Goal: Task Accomplishment & Management: Manage account settings

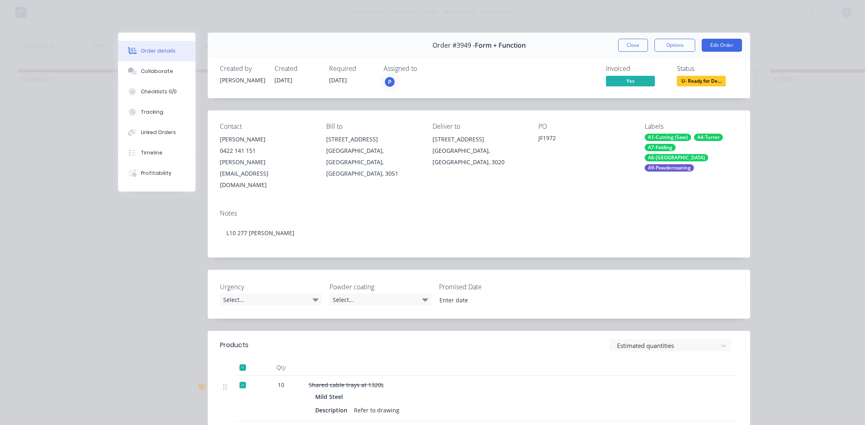
scroll to position [0, 1749]
click at [626, 43] on button "Close" at bounding box center [633, 45] width 30 height 13
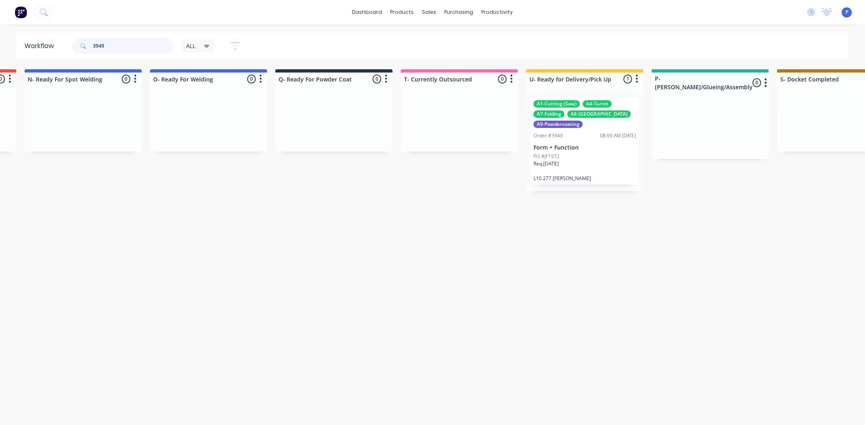
click at [116, 46] on input "3949" at bounding box center [133, 46] width 81 height 16
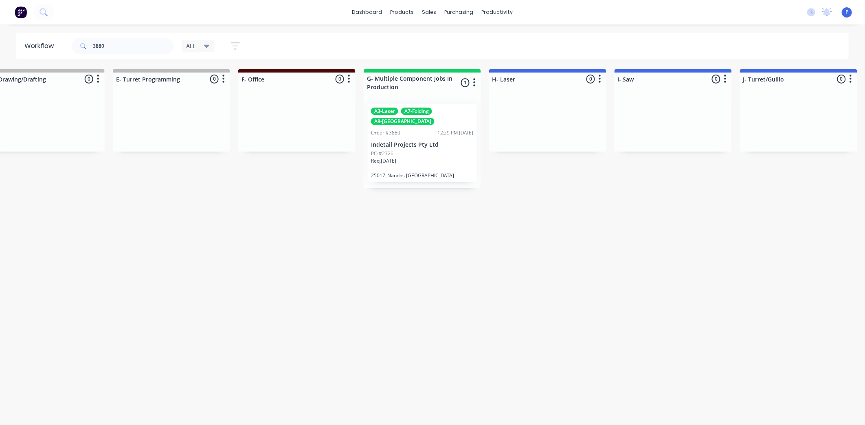
drag, startPoint x: 327, startPoint y: 239, endPoint x: 368, endPoint y: 251, distance: 42.5
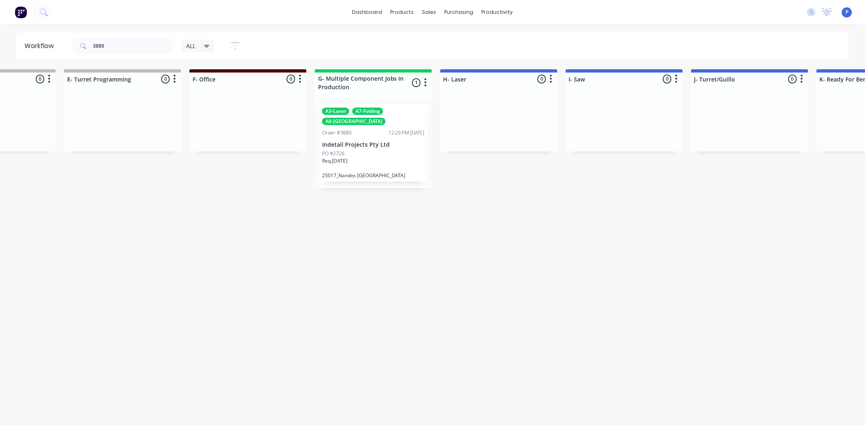
click at [359, 141] on p "Indetail Projects Pty Ltd" at bounding box center [373, 144] width 103 height 7
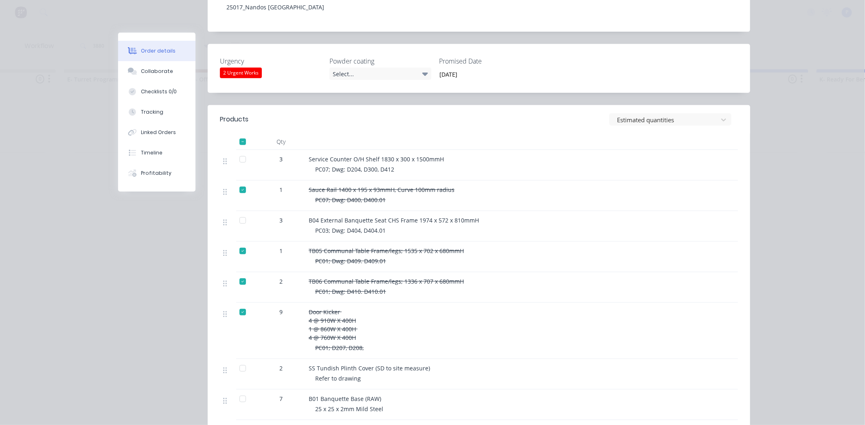
scroll to position [227, 0]
click at [240, 389] on div at bounding box center [243, 397] width 16 height 16
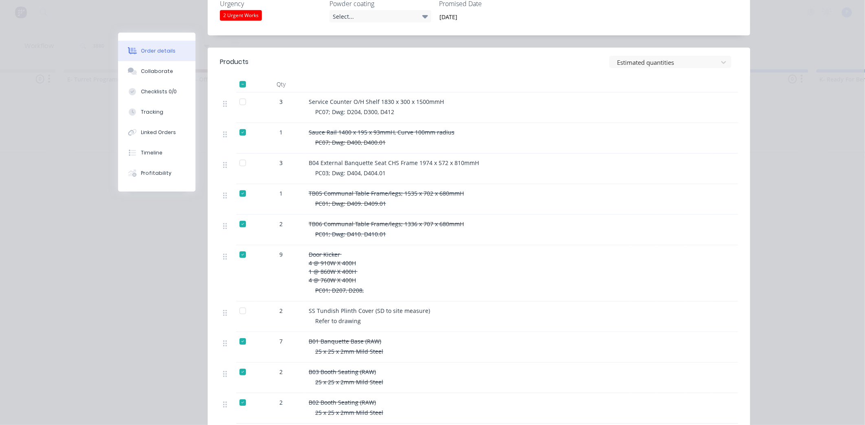
scroll to position [285, 0]
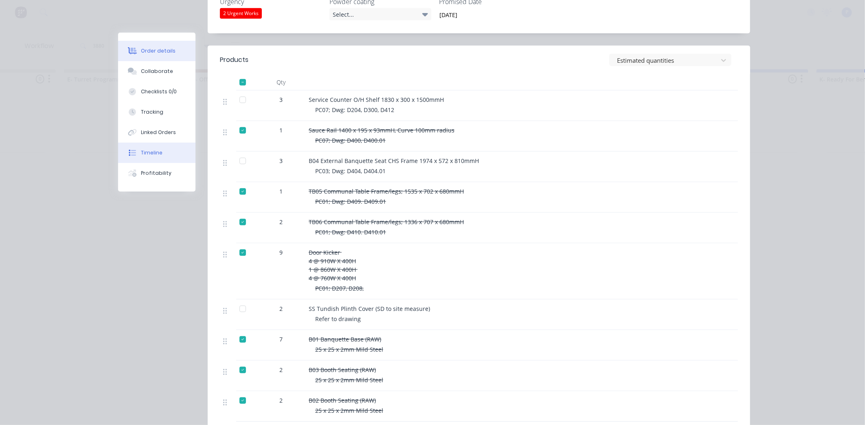
drag, startPoint x: 137, startPoint y: 109, endPoint x: 145, endPoint y: 148, distance: 39.8
click at [141, 110] on div "Tracking" at bounding box center [152, 111] width 22 height 7
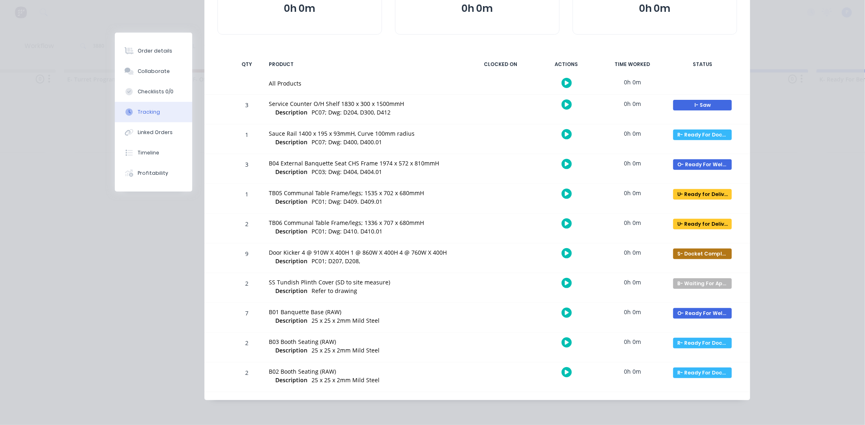
scroll to position [120, 0]
click at [689, 341] on div "R- Ready For Docket" at bounding box center [702, 342] width 59 height 11
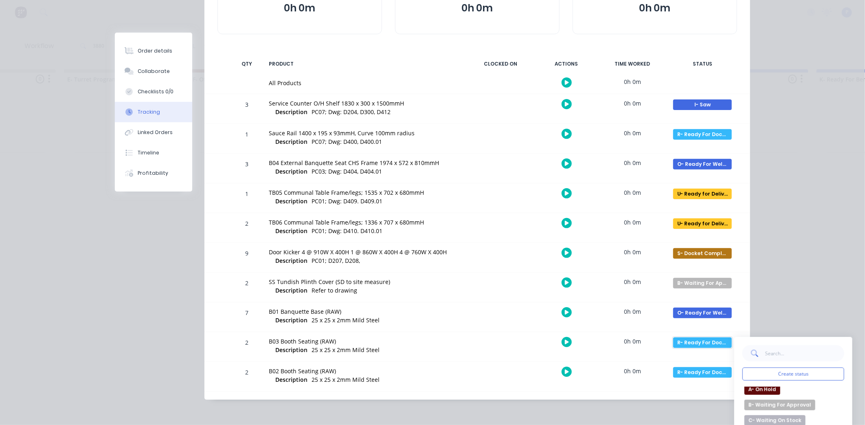
scroll to position [18, 0]
click at [693, 311] on div "O- Ready For Welding" at bounding box center [702, 312] width 59 height 11
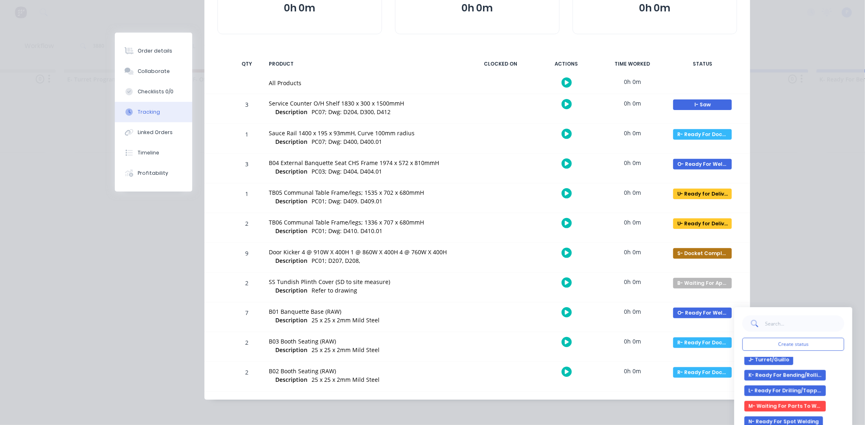
scroll to position [295, 0]
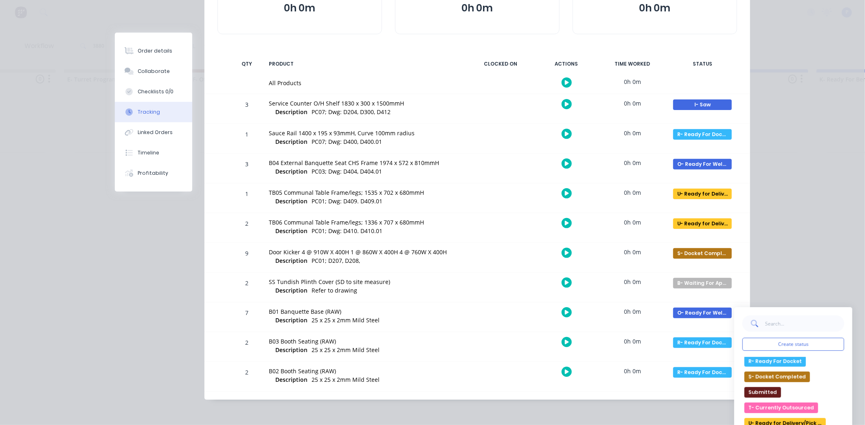
click at [780, 362] on button "R- Ready For Docket" at bounding box center [774, 361] width 61 height 11
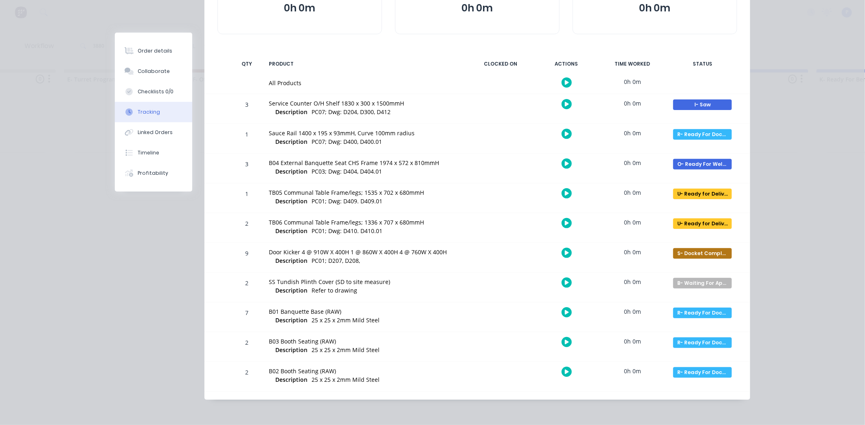
scroll to position [120, 0]
click at [161, 70] on div "Collaborate" at bounding box center [154, 71] width 32 height 7
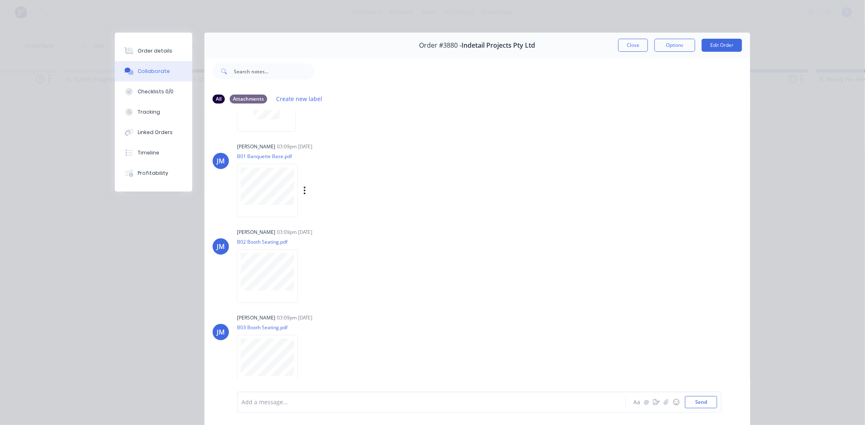
scroll to position [191, 0]
click at [634, 49] on button "Close" at bounding box center [633, 45] width 30 height 13
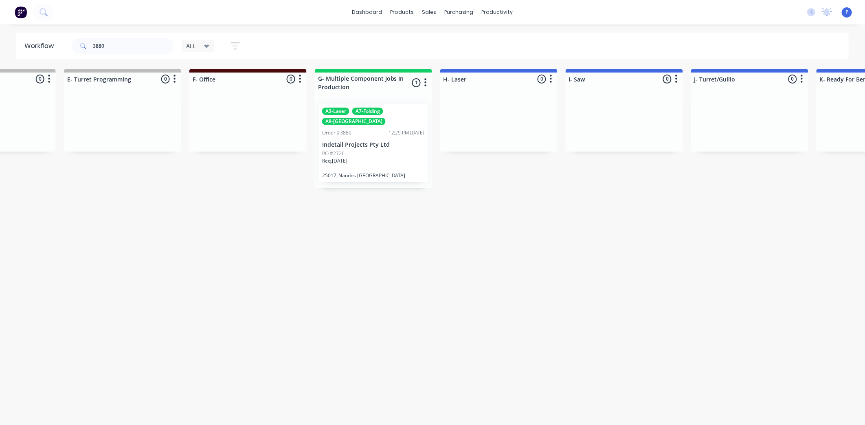
click at [349, 150] on div "PO #2726" at bounding box center [373, 153] width 103 height 7
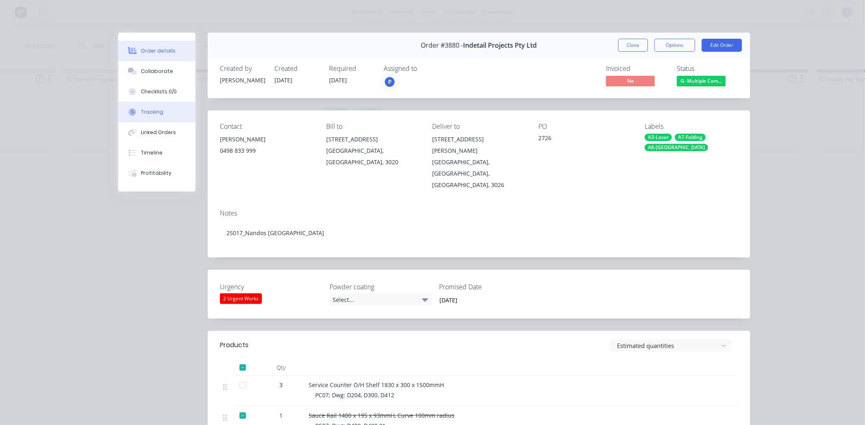
click at [161, 116] on button "Tracking" at bounding box center [156, 112] width 77 height 20
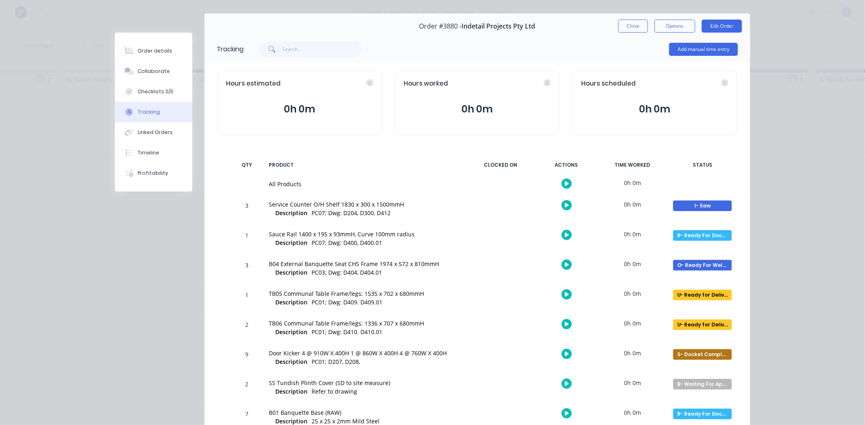
scroll to position [21, 0]
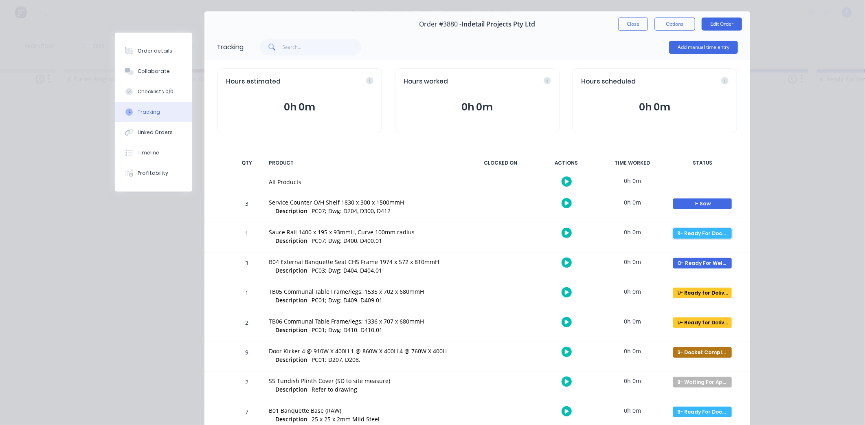
click at [698, 235] on div "R- Ready For Docket" at bounding box center [702, 233] width 59 height 11
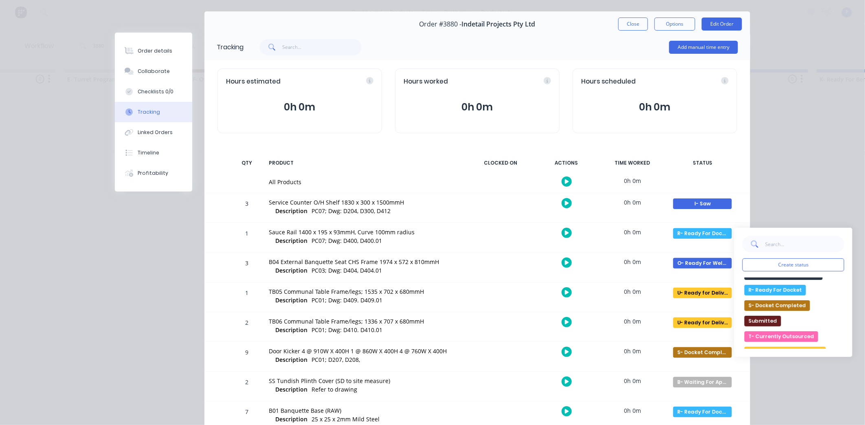
scroll to position [295, 0]
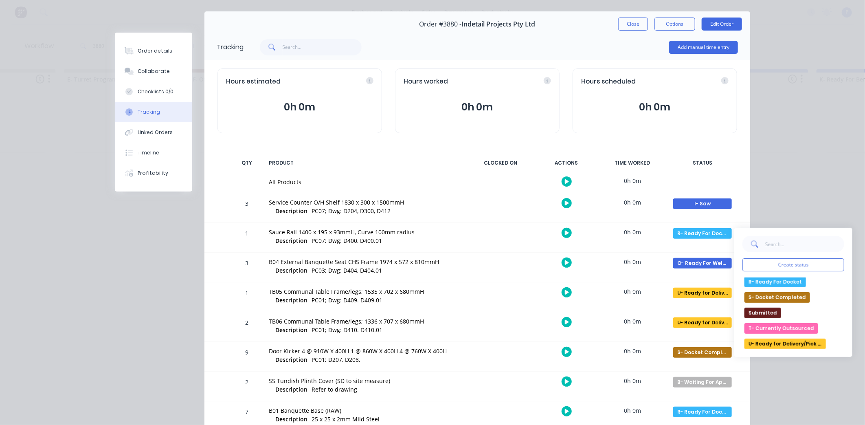
click at [804, 343] on button "U- Ready for Delivery/Pick Up" at bounding box center [784, 343] width 81 height 11
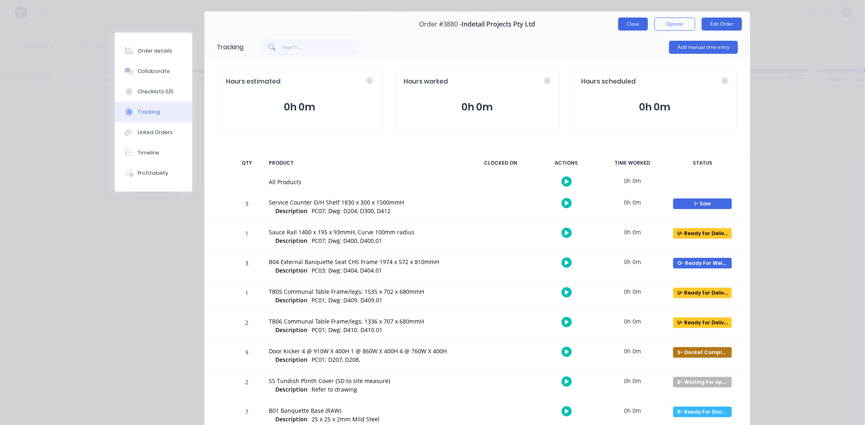
click at [634, 26] on button "Close" at bounding box center [633, 24] width 30 height 13
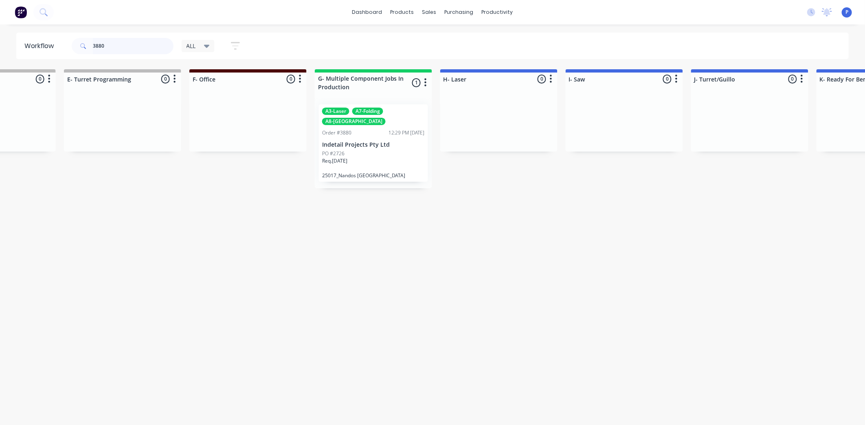
click at [116, 42] on input "3880" at bounding box center [133, 46] width 81 height 16
type input "3"
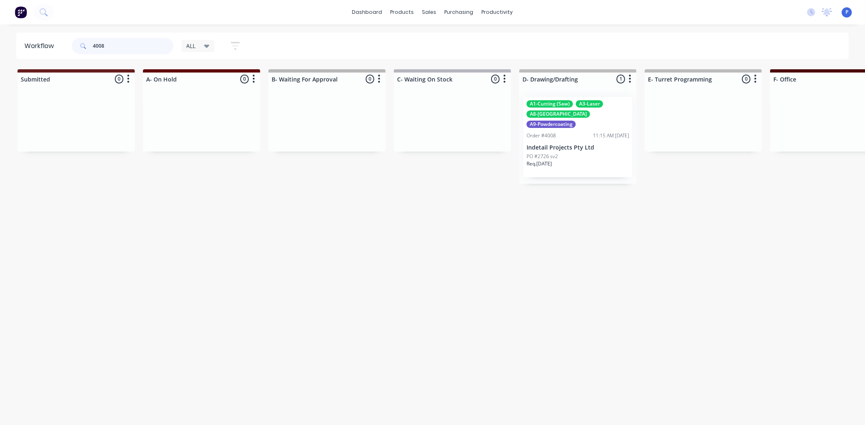
type input "4008"
click at [583, 132] on div "A1-Cutting (Saw) A3-Laser A8-Welding A9-Powdercoating Order #4008 11:15 AM [DAT…" at bounding box center [577, 137] width 109 height 80
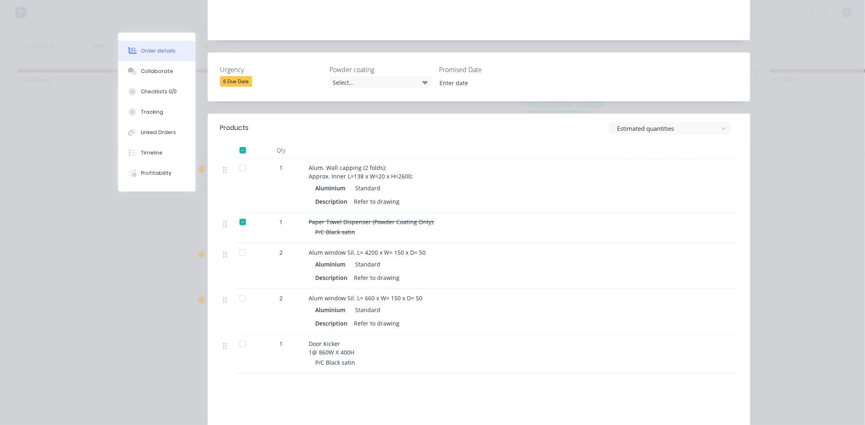
scroll to position [221, 0]
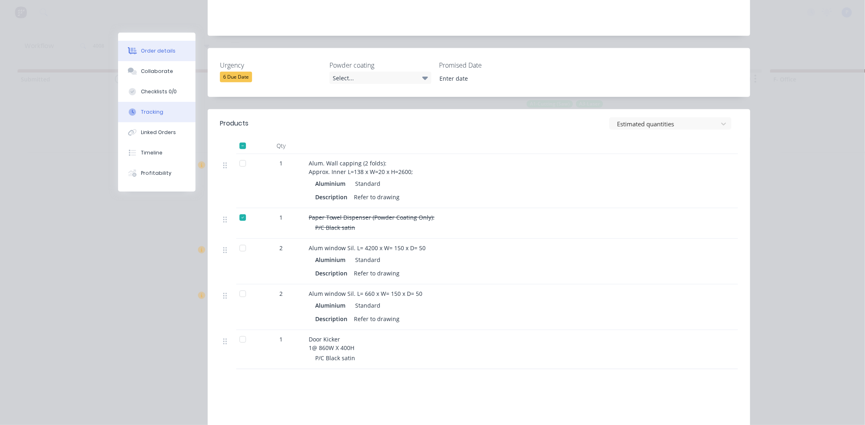
click at [146, 105] on button "Tracking" at bounding box center [156, 112] width 77 height 20
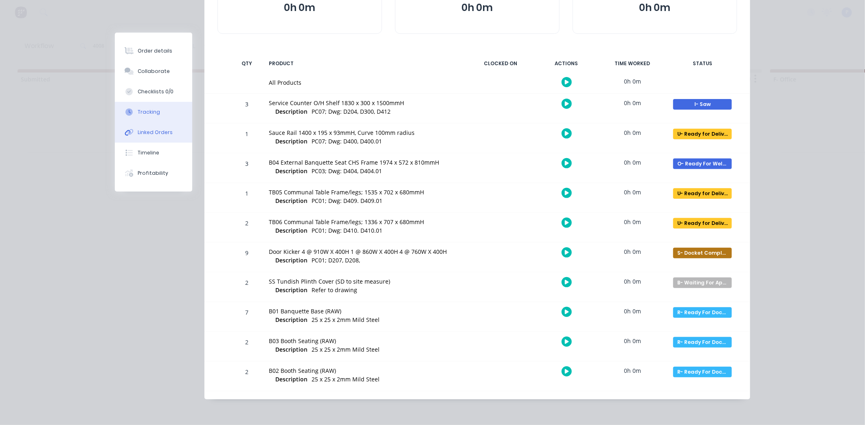
scroll to position [0, 0]
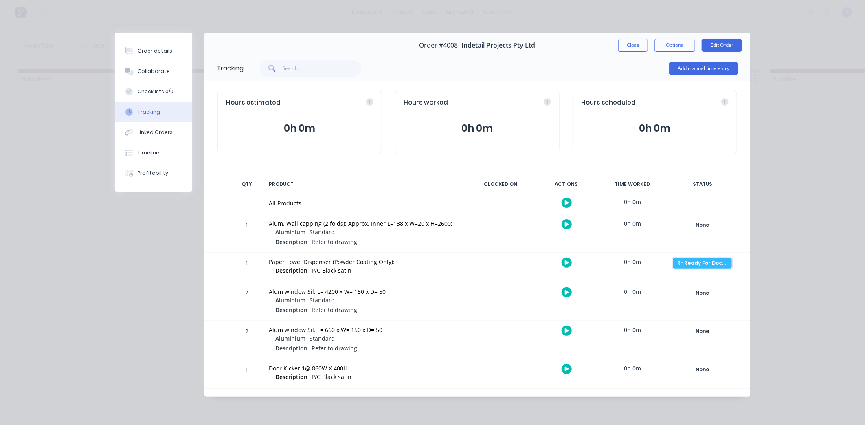
click at [701, 261] on div "R- Ready For Docket" at bounding box center [702, 263] width 59 height 11
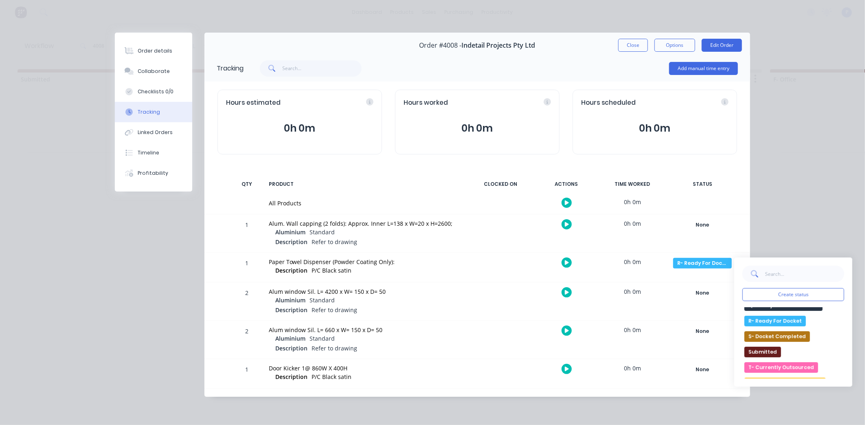
scroll to position [295, 0]
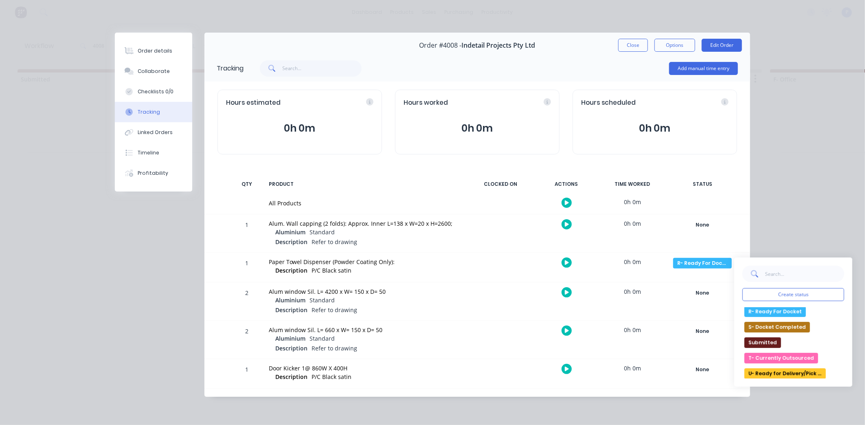
click at [809, 371] on button "U- Ready for Delivery/Pick Up" at bounding box center [784, 373] width 81 height 11
